Goal: Transaction & Acquisition: Obtain resource

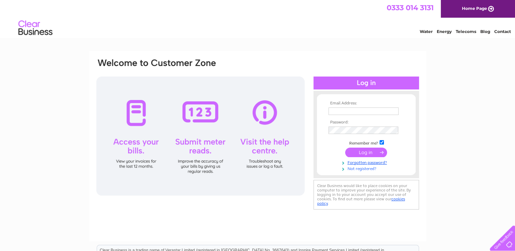
click at [365, 168] on link "Not registered?" at bounding box center [367, 168] width 77 height 6
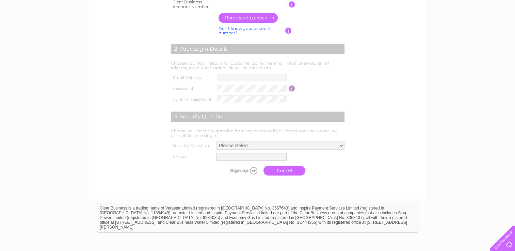
scroll to position [127, 0]
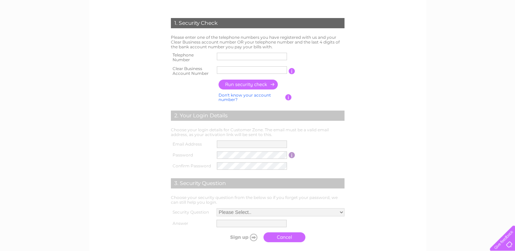
click at [230, 58] on input "text" at bounding box center [252, 56] width 70 height 7
type input "01228690100"
type input "ARM0000"
click at [244, 69] on input "ARM0000" at bounding box center [252, 69] width 70 height 7
click at [244, 69] on input "ARM0000" at bounding box center [252, 70] width 71 height 8
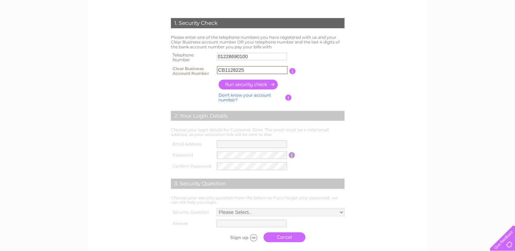
type input "CB1128225"
click at [268, 85] on input "button" at bounding box center [249, 85] width 60 height 10
type input "**********"
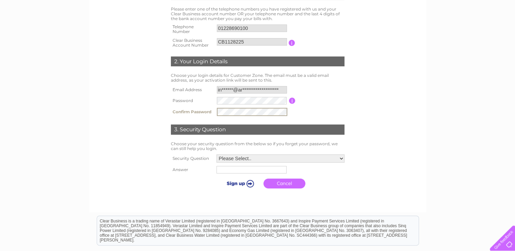
scroll to position [196, 0]
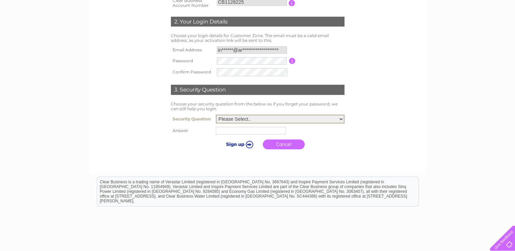
click at [336, 119] on select "Please Select.. In what town or city was your first job? In what town or city d…" at bounding box center [280, 119] width 129 height 9
select select "1"
click at [216, 114] on select "Please Select.. In what town or city was your first job? In what town or city d…" at bounding box center [280, 118] width 129 height 9
click at [241, 130] on input "text" at bounding box center [252, 130] width 71 height 8
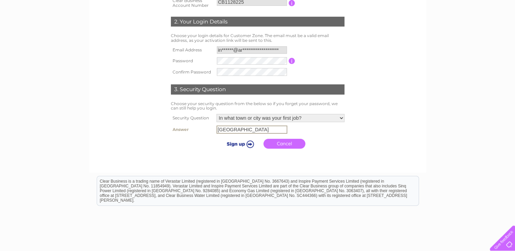
type input "Carlisle"
click at [239, 145] on input "submit" at bounding box center [239, 144] width 42 height 10
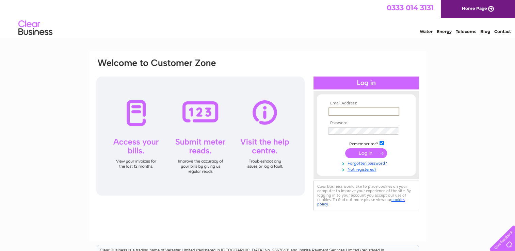
click at [345, 113] on input "text" at bounding box center [364, 112] width 71 height 8
type input "invoices@armstrongwatson.co.uk"
click at [364, 164] on link "Forgotten password?" at bounding box center [367, 163] width 77 height 6
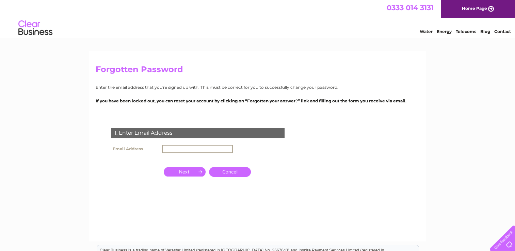
click at [201, 148] on input "text" at bounding box center [197, 149] width 71 height 8
type input "[EMAIL_ADDRESS][DOMAIN_NAME]"
click at [317, 172] on form "1. Enter Email Address Email Address invoices@armstrongwatson.co.uk Cancel Answ…" at bounding box center [258, 168] width 324 height 109
click at [185, 173] on input "button" at bounding box center [185, 172] width 42 height 10
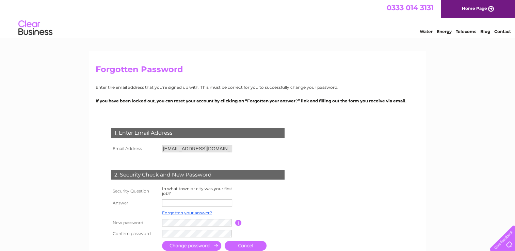
scroll to position [68, 0]
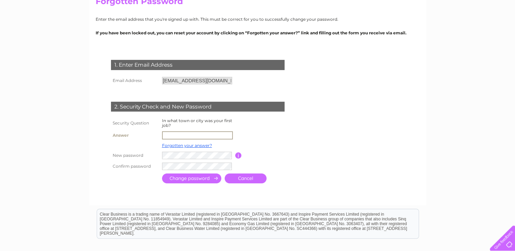
click at [185, 137] on input "text" at bounding box center [197, 136] width 71 height 8
type input "Carlisle"
click at [353, 134] on form "1. Enter Email Address Email Address invoices@armstrongwatson.co.uk Cancel Answ…" at bounding box center [258, 122] width 324 height 152
click at [200, 178] on input "submit" at bounding box center [191, 179] width 59 height 10
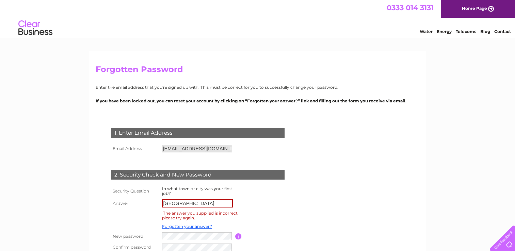
scroll to position [102, 0]
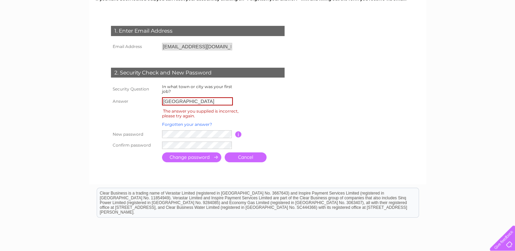
click at [199, 125] on link "Forgotten your answer?" at bounding box center [187, 124] width 50 height 5
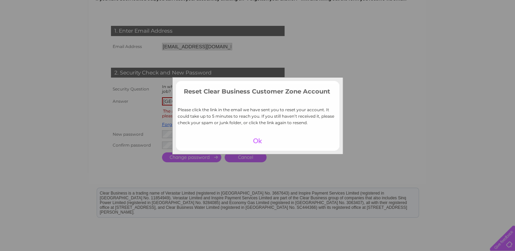
click at [261, 140] on div at bounding box center [258, 141] width 42 height 10
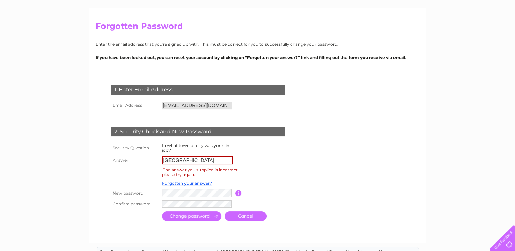
scroll to position [0, 0]
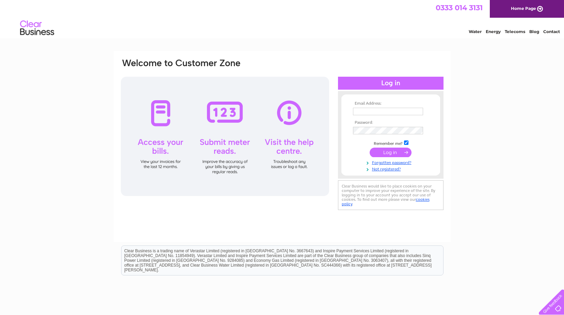
click at [368, 111] on input "text" at bounding box center [388, 111] width 70 height 7
type input "[EMAIL_ADDRESS][DOMAIN_NAME]"
click at [387, 153] on input "submit" at bounding box center [391, 153] width 42 height 10
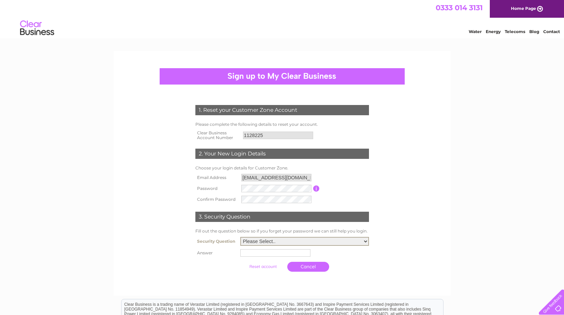
click at [288, 243] on select "Please Select.. In what town or city was your first job? In what town or city d…" at bounding box center [305, 241] width 129 height 9
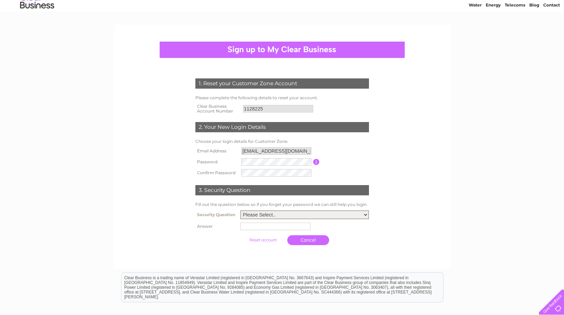
scroll to position [34, 0]
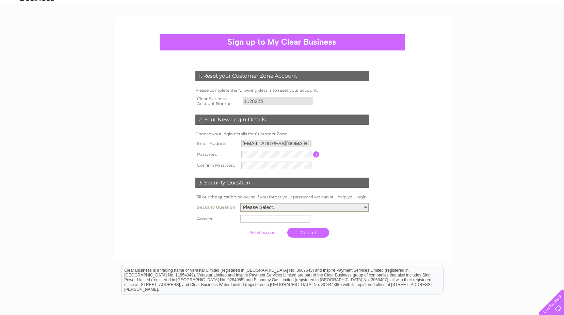
click at [316, 205] on select "Please Select.. In what town or city was your first job? In what town or city d…" at bounding box center [305, 207] width 129 height 9
select select "3"
click at [241, 203] on select "Please Select.. In what town or city was your first job? In what town or city d…" at bounding box center [305, 207] width 129 height 9
click at [262, 219] on input "text" at bounding box center [276, 218] width 70 height 7
type input "Carlisle"
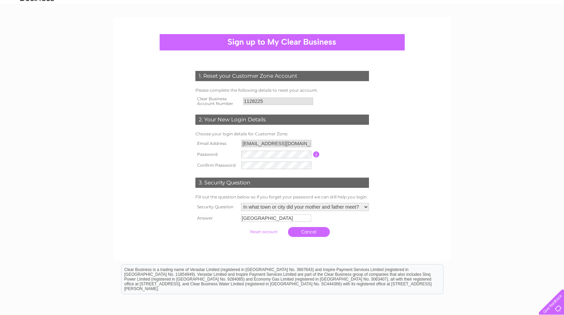
click at [269, 232] on input "submit" at bounding box center [264, 232] width 42 height 10
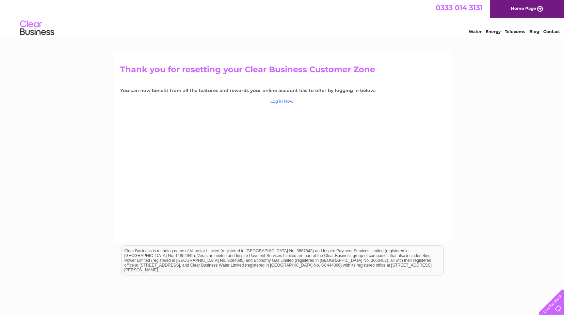
click at [280, 100] on link "Log in Now" at bounding box center [282, 100] width 24 height 5
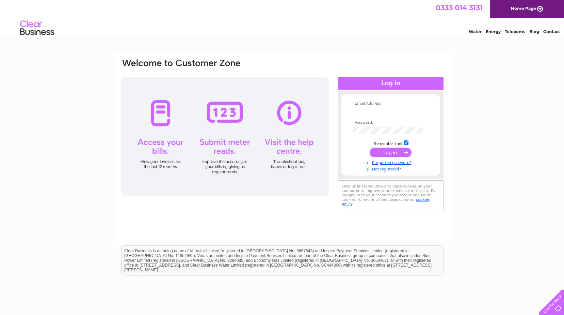
click at [376, 114] on input "text" at bounding box center [388, 111] width 70 height 7
type input "invoices@armstrongwatson.co.uk"
click at [394, 154] on input "submit" at bounding box center [391, 153] width 42 height 10
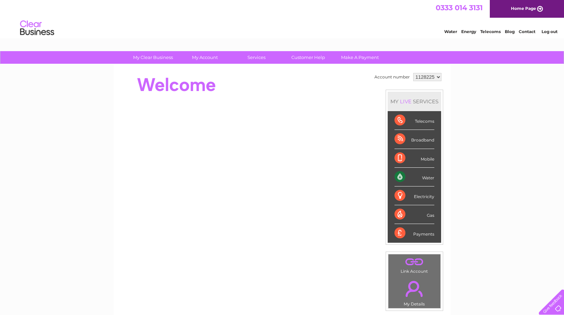
click at [450, 32] on link "Water" at bounding box center [451, 31] width 13 height 5
click at [425, 176] on div "Water" at bounding box center [415, 177] width 40 height 19
click at [398, 177] on div "Water" at bounding box center [415, 177] width 40 height 19
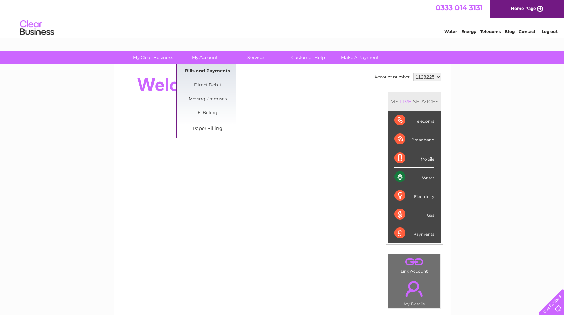
click at [206, 71] on link "Bills and Payments" at bounding box center [208, 71] width 56 height 14
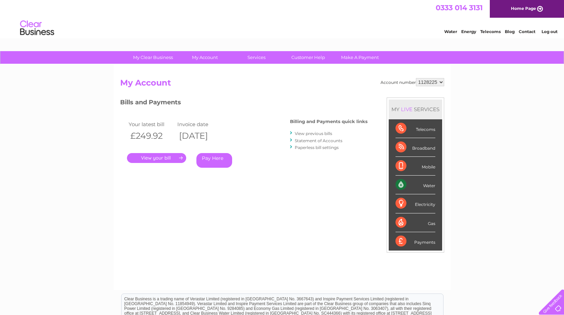
click at [156, 159] on link "." at bounding box center [156, 158] width 59 height 10
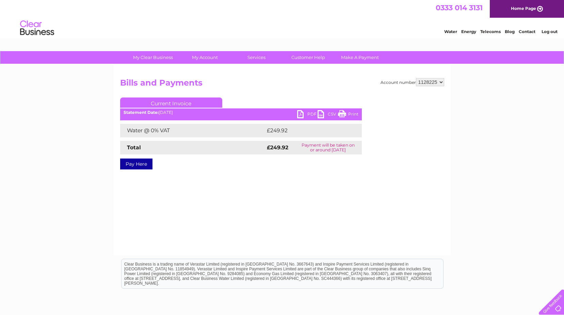
click at [299, 115] on link "PDF" at bounding box center [307, 115] width 20 height 10
click at [532, 11] on link "Home Page" at bounding box center [527, 9] width 74 height 18
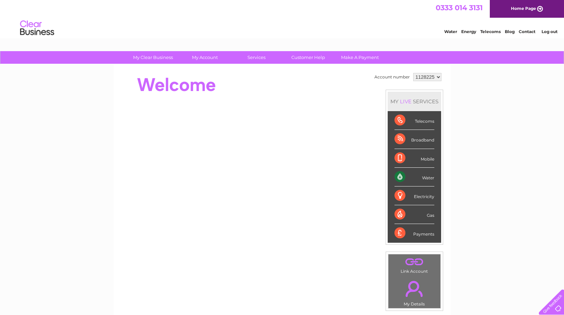
click at [548, 32] on link "Log out" at bounding box center [550, 31] width 16 height 5
